Goal: Task Accomplishment & Management: Manage account settings

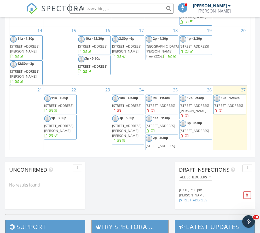
scroll to position [91, 0]
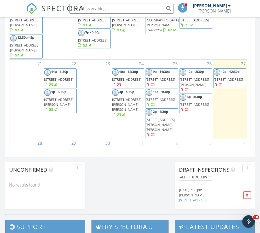
click at [161, 123] on span "63157 Lind Ln, Joshua Tree 92252" at bounding box center [160, 124] width 29 height 15
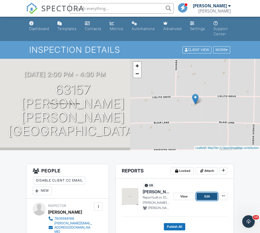
click at [210, 196] on link "Edit" at bounding box center [207, 196] width 21 height 7
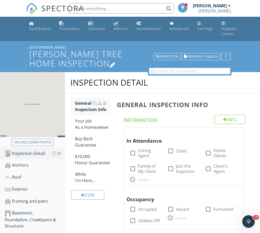
click at [65, 66] on h1 "[PERSON_NAME] Tree Home Inspection" at bounding box center [129, 58] width 201 height 18
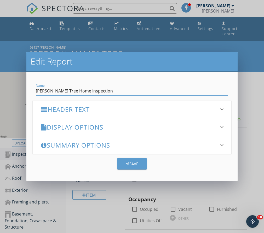
click at [77, 110] on h3 "Header Text" at bounding box center [129, 109] width 176 height 7
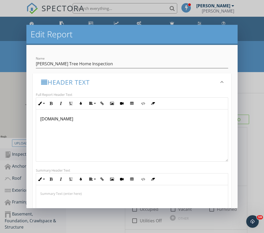
drag, startPoint x: 135, startPoint y: 142, endPoint x: -7, endPoint y: 69, distance: 160.2
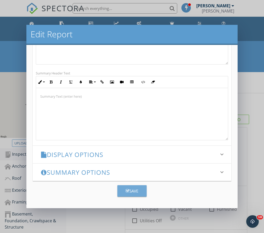
click at [127, 193] on div "Save" at bounding box center [132, 191] width 13 height 6
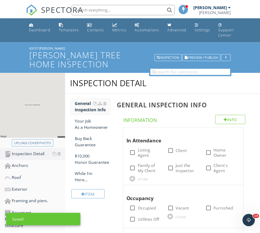
scroll to position [45, 0]
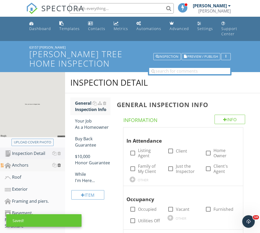
click at [59, 164] on div at bounding box center [59, 165] width 3 height 4
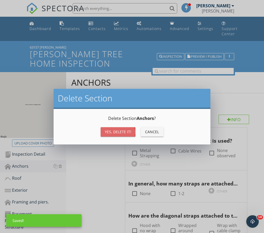
drag, startPoint x: 112, startPoint y: 133, endPoint x: 35, endPoint y: 164, distance: 83.0
click at [112, 133] on div "Yes, Delete it!" at bounding box center [118, 131] width 26 height 5
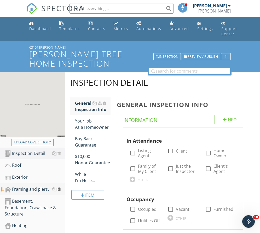
click at [60, 188] on div at bounding box center [59, 189] width 3 height 4
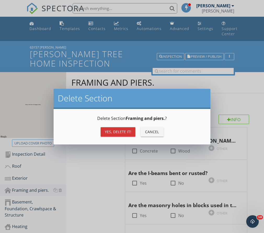
click at [107, 129] on div "Yes, Delete it!" at bounding box center [118, 131] width 26 height 5
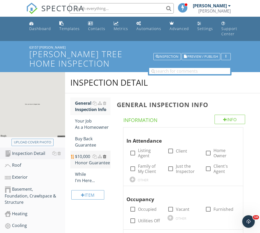
click at [104, 156] on div at bounding box center [104, 157] width 3 height 4
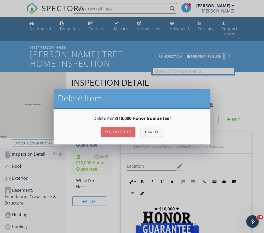
click at [117, 128] on button "Yes, Delete it!" at bounding box center [118, 131] width 35 height 9
type textarea "<p><a fr-original-style="" href="http://www.nachi.org/honor" rel="noopener nore…"
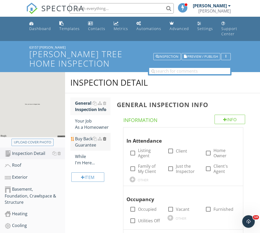
click at [106, 140] on div at bounding box center [104, 139] width 3 height 4
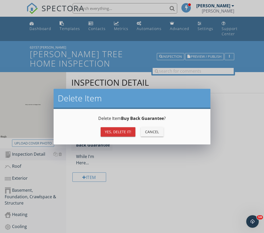
click at [126, 130] on div "Yes, Delete it!" at bounding box center [118, 131] width 26 height 5
type textarea "<p><a fr-original-style="" href="http://www.nachi.org/buy" rel="noopener norefe…"
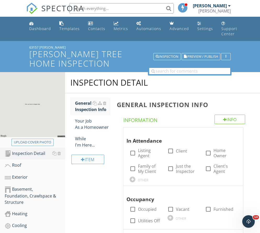
click at [81, 158] on div at bounding box center [83, 160] width 4 height 4
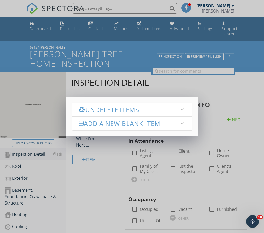
drag, startPoint x: 83, startPoint y: 185, endPoint x: 84, endPoint y: 179, distance: 6.1
click at [83, 184] on div "Undelete Items keyboard_arrow_down Fetching deleted items... Add a new Blank It…" at bounding box center [132, 116] width 264 height 233
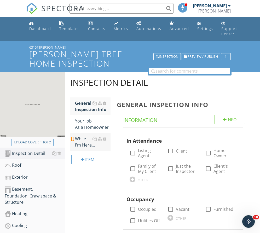
click at [84, 145] on div "While I'm Here..." at bounding box center [93, 142] width 36 height 13
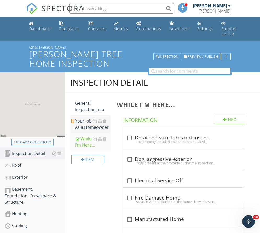
click at [84, 121] on div "Your Job As a Homeowner" at bounding box center [93, 124] width 36 height 13
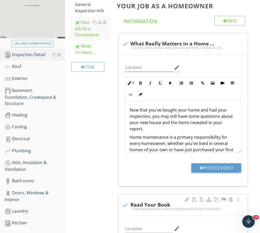
scroll to position [131, 0]
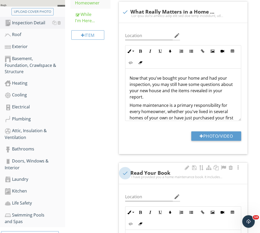
click at [126, 172] on div at bounding box center [125, 173] width 9 height 9
checkbox input "true"
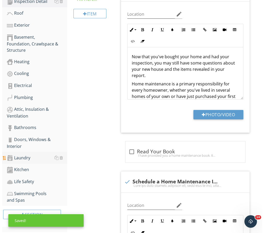
scroll to position [235, 0]
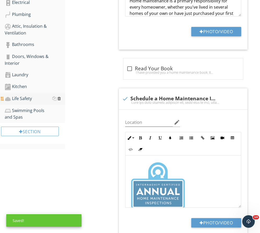
click at [59, 98] on div at bounding box center [59, 98] width 3 height 4
type textarea "<p>Now that you've bought your home and had your inspection, you may still have…"
type textarea "<p><img src="https://cdn.spectora.com/editor_assets/images/000/014/172/original…"
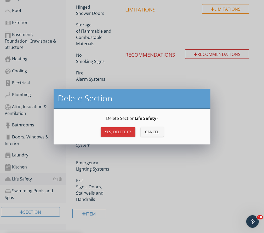
drag, startPoint x: 116, startPoint y: 140, endPoint x: 117, endPoint y: 135, distance: 4.9
click at [116, 139] on div "Delete Section Life Safety ? Yes, Delete it! Cancel" at bounding box center [132, 127] width 157 height 36
click at [117, 135] on button "Yes, Delete it!" at bounding box center [118, 131] width 35 height 9
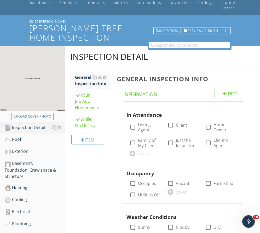
scroll to position [25, 0]
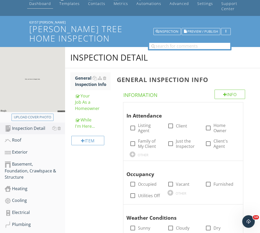
click at [37, 3] on div "Dashboard" at bounding box center [40, 3] width 22 height 5
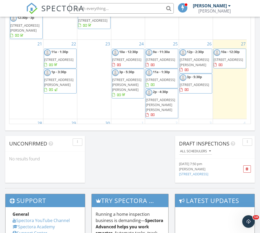
scroll to position [91, 0]
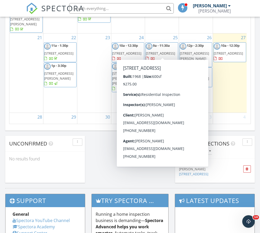
click at [162, 51] on span "56254 29 Palms Hwy 29, Yucca Valley 92284" at bounding box center [160, 53] width 29 height 5
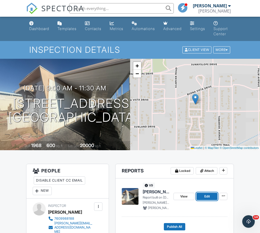
click at [213, 194] on link "Edit" at bounding box center [207, 196] width 21 height 7
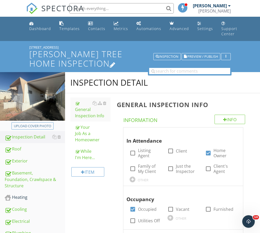
click at [62, 61] on h1 "[PERSON_NAME] Tree Home Inspection" at bounding box center [129, 58] width 201 height 18
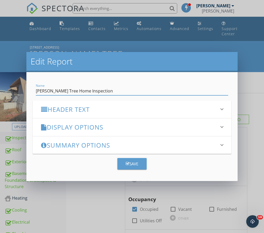
click at [67, 109] on h3 "Header Text" at bounding box center [129, 109] width 176 height 7
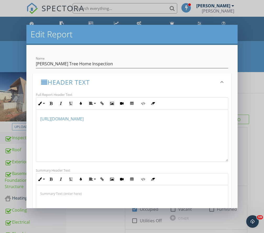
click at [245, 97] on div "Edit Report Name Joshua Tree Home Inspection Header Text keyboard_arrow_down Fu…" at bounding box center [132, 116] width 264 height 233
